Goal: Manage account settings

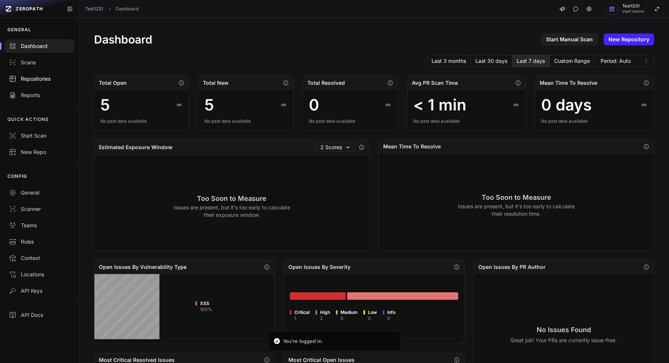
click at [53, 78] on div "Repositories" at bounding box center [39, 78] width 61 height 7
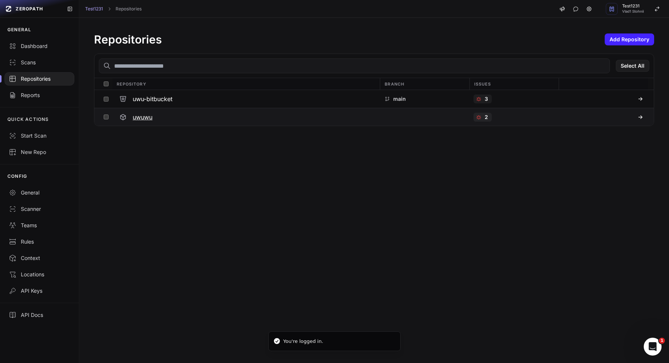
click at [155, 116] on div "uwuwu" at bounding box center [245, 116] width 259 height 13
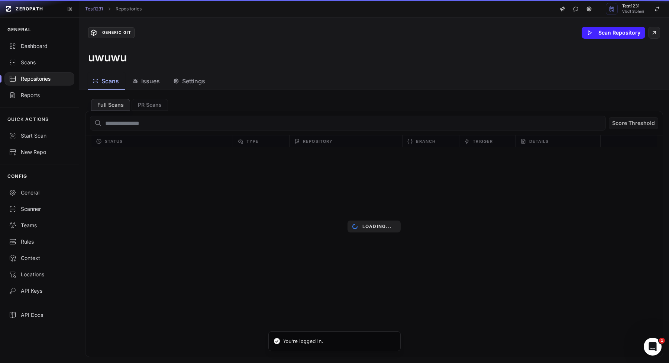
click at [197, 71] on div "Generic Git Scan Repository uwuwu" at bounding box center [374, 45] width 590 height 55
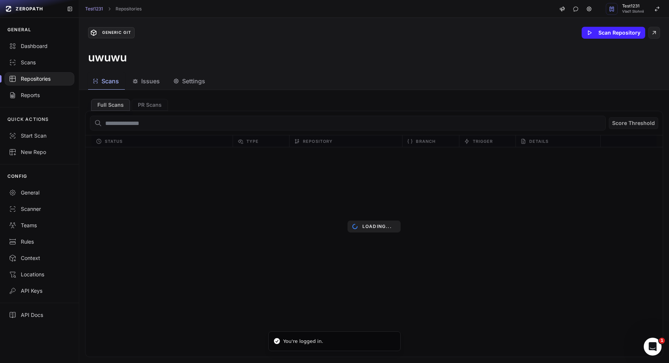
click at [197, 78] on span "Settings" at bounding box center [193, 81] width 23 height 9
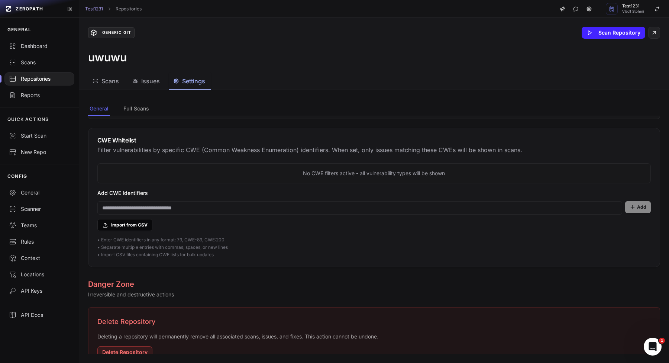
scroll to position [521, 0]
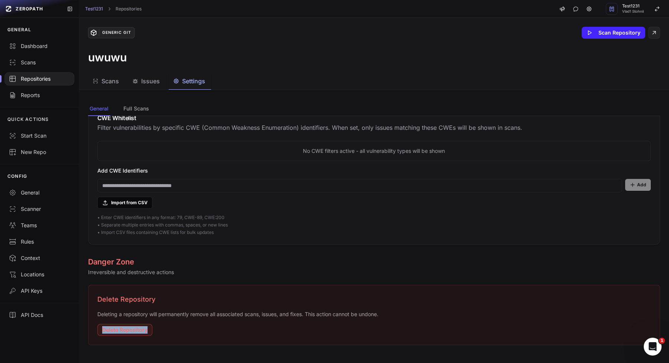
drag, startPoint x: 94, startPoint y: 332, endPoint x: 162, endPoint y: 332, distance: 68.8
click at [162, 332] on div "Delete Repository Deleting a repository will permanently remove all associated …" at bounding box center [374, 315] width 572 height 60
copy button "Delete Repository"
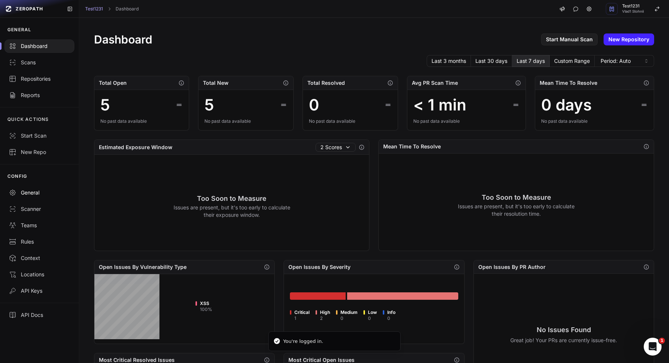
click at [48, 194] on div "General" at bounding box center [39, 192] width 61 height 7
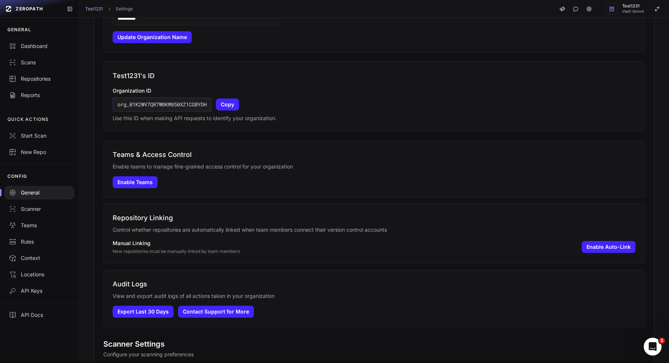
scroll to position [285, 0]
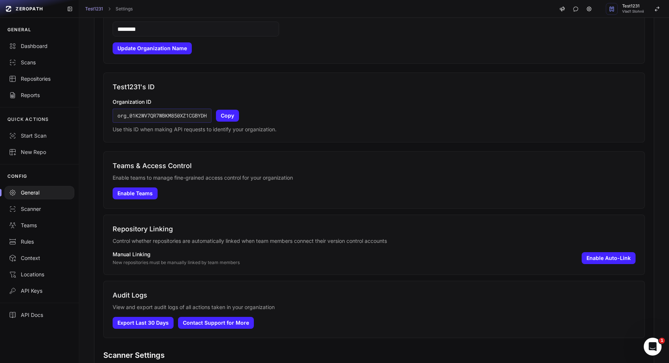
click at [121, 167] on h3 "Teams & Access Control" at bounding box center [374, 166] width 523 height 10
drag, startPoint x: 121, startPoint y: 167, endPoint x: 203, endPoint y: 166, distance: 82.2
click at [203, 166] on h3 "Teams & Access Control" at bounding box center [374, 166] width 523 height 10
copy div "Teams & Access Control"
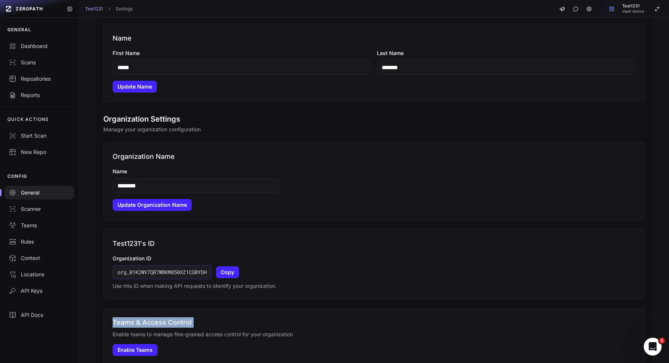
scroll to position [0, 0]
